Goal: Navigation & Orientation: Find specific page/section

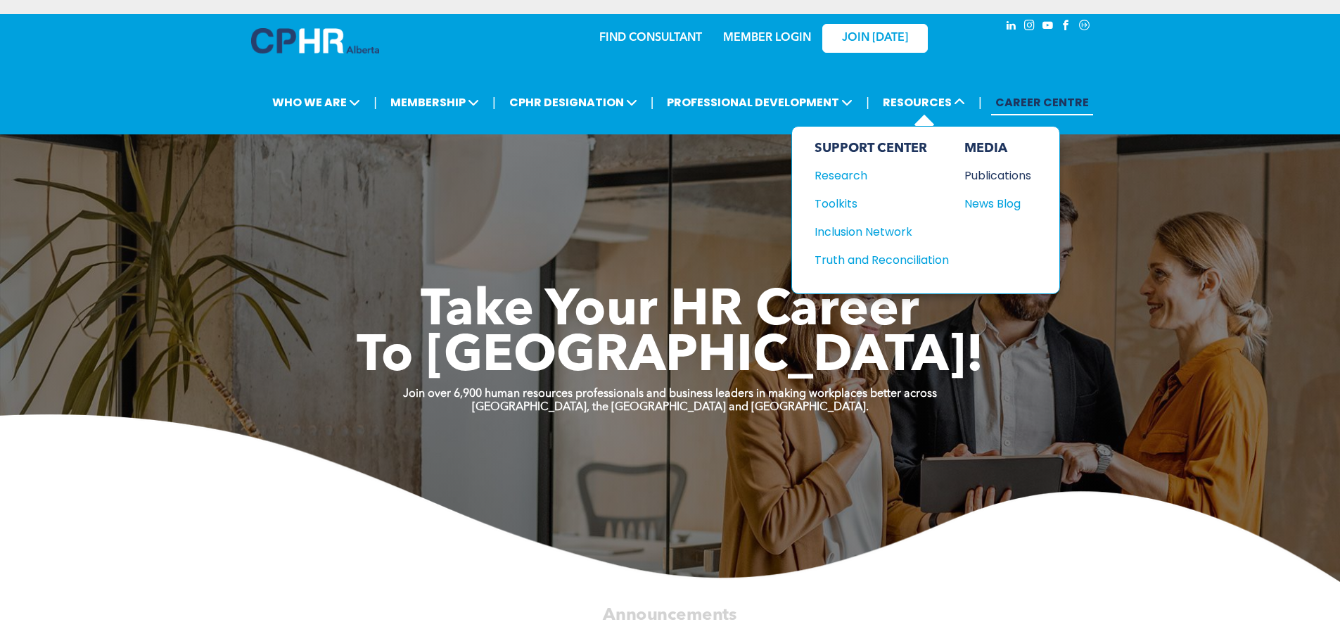
click at [984, 180] on div "Publications" at bounding box center [994, 176] width 60 height 18
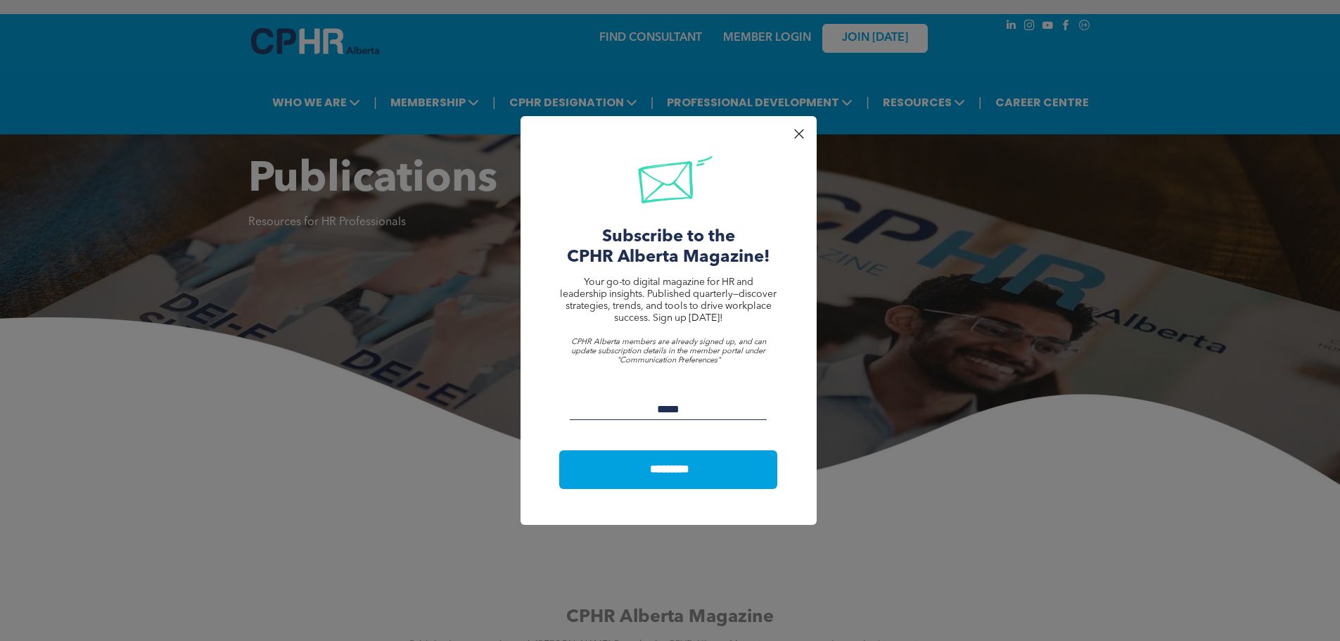
click at [795, 136] on div at bounding box center [798, 134] width 19 height 19
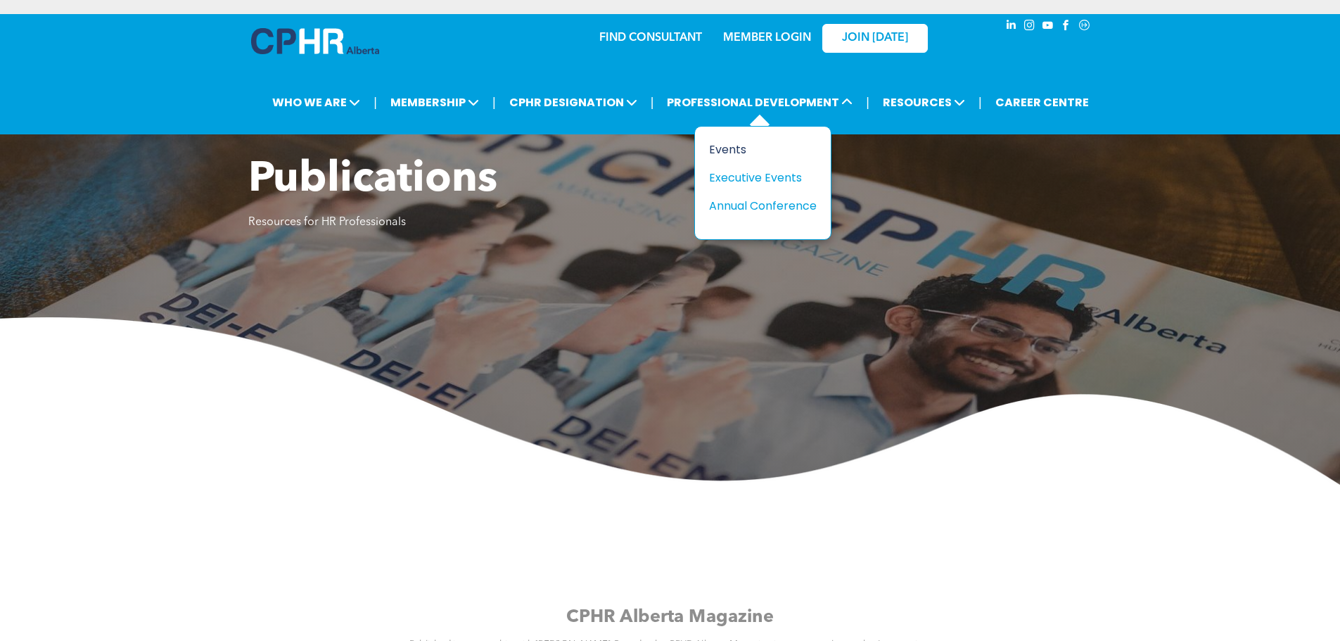
click at [715, 145] on div "Events" at bounding box center [757, 150] width 97 height 18
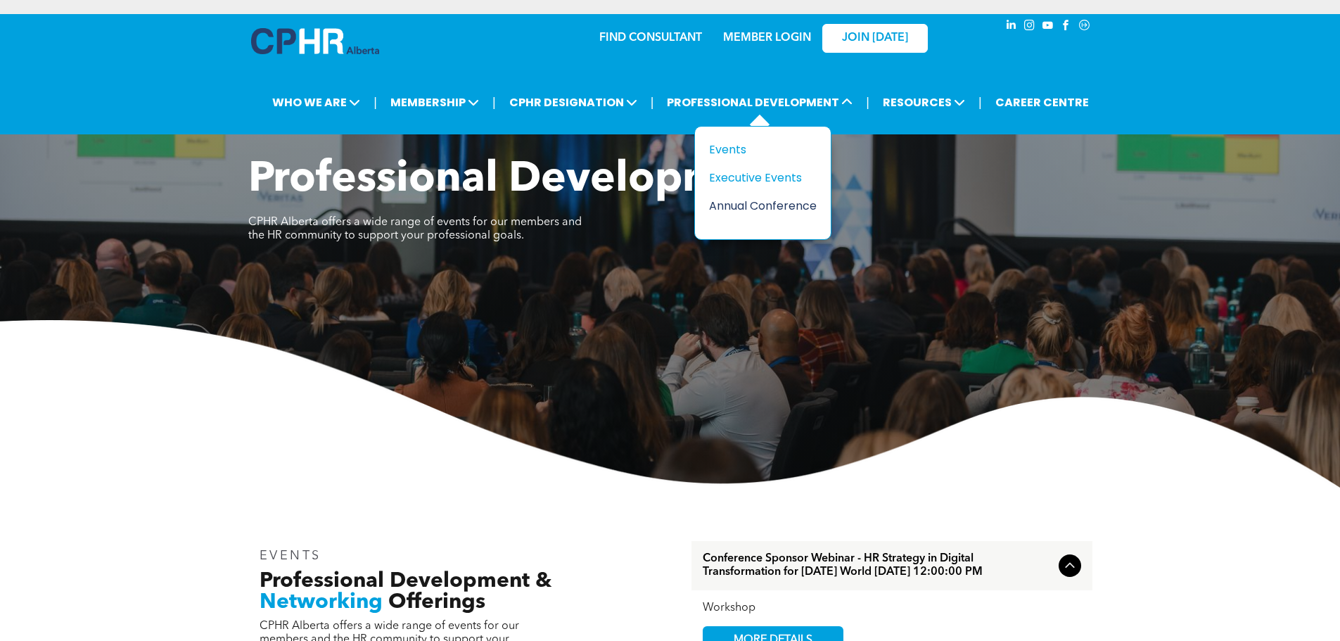
click at [780, 208] on div "Annual Conference" at bounding box center [757, 206] width 97 height 18
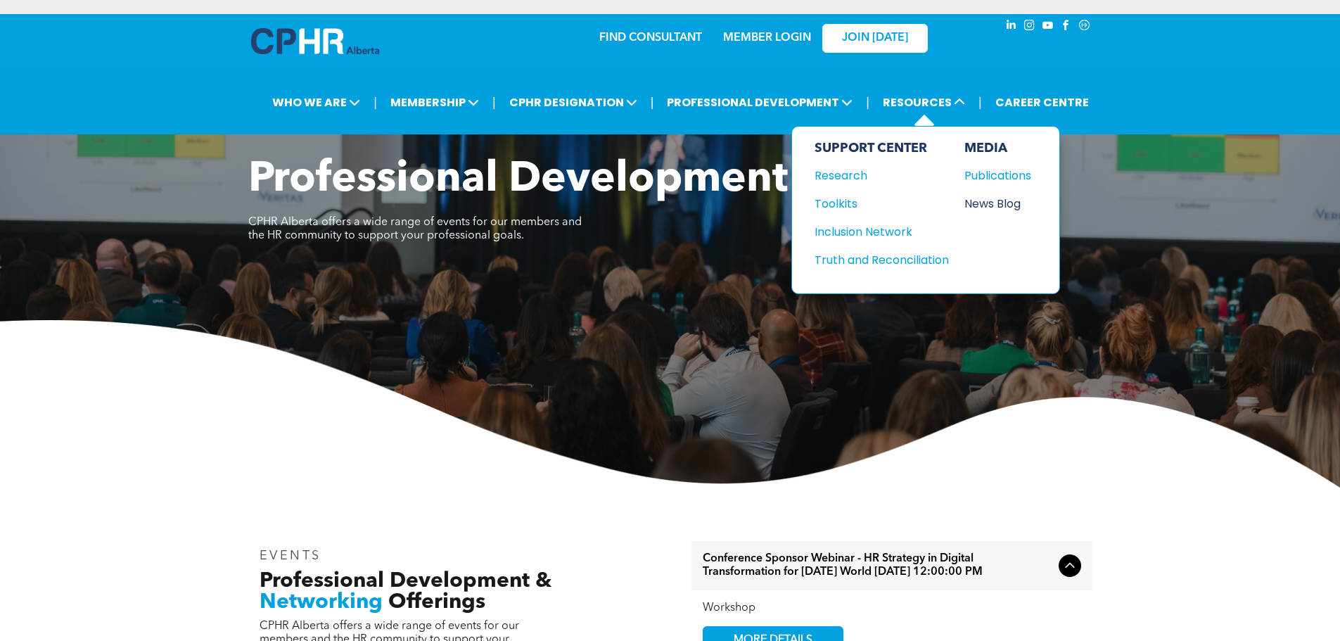
click at [1004, 198] on div "News Blog" at bounding box center [994, 204] width 60 height 18
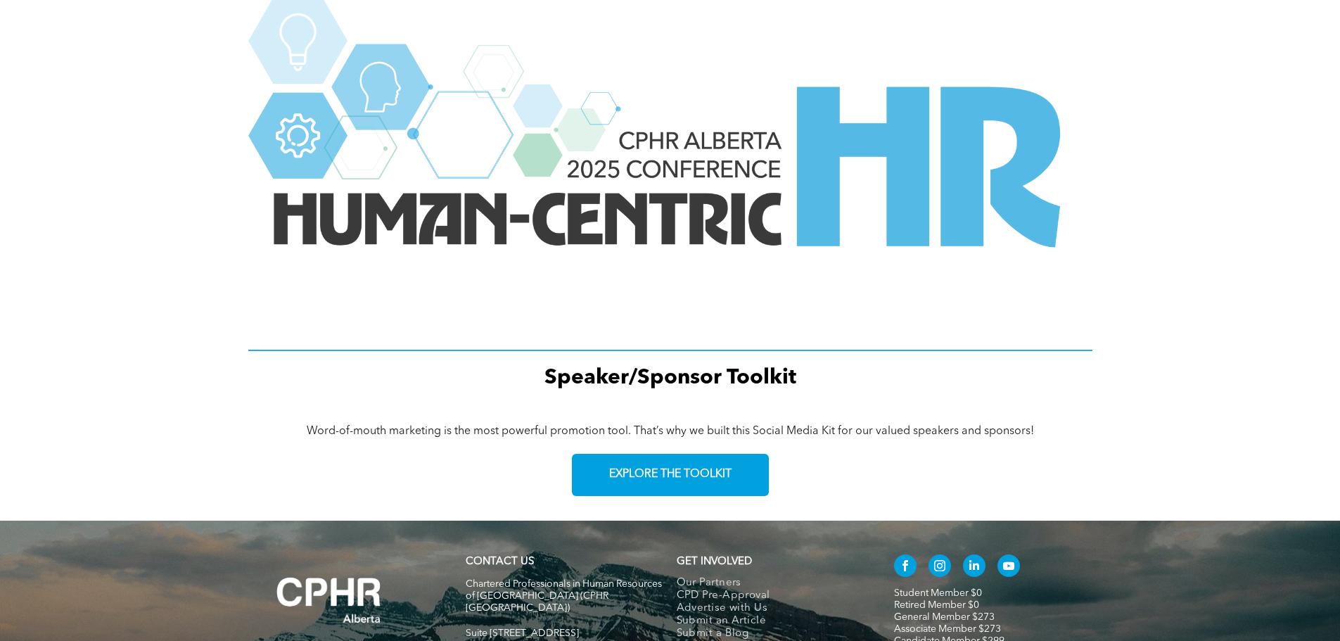
scroll to position [1737, 0]
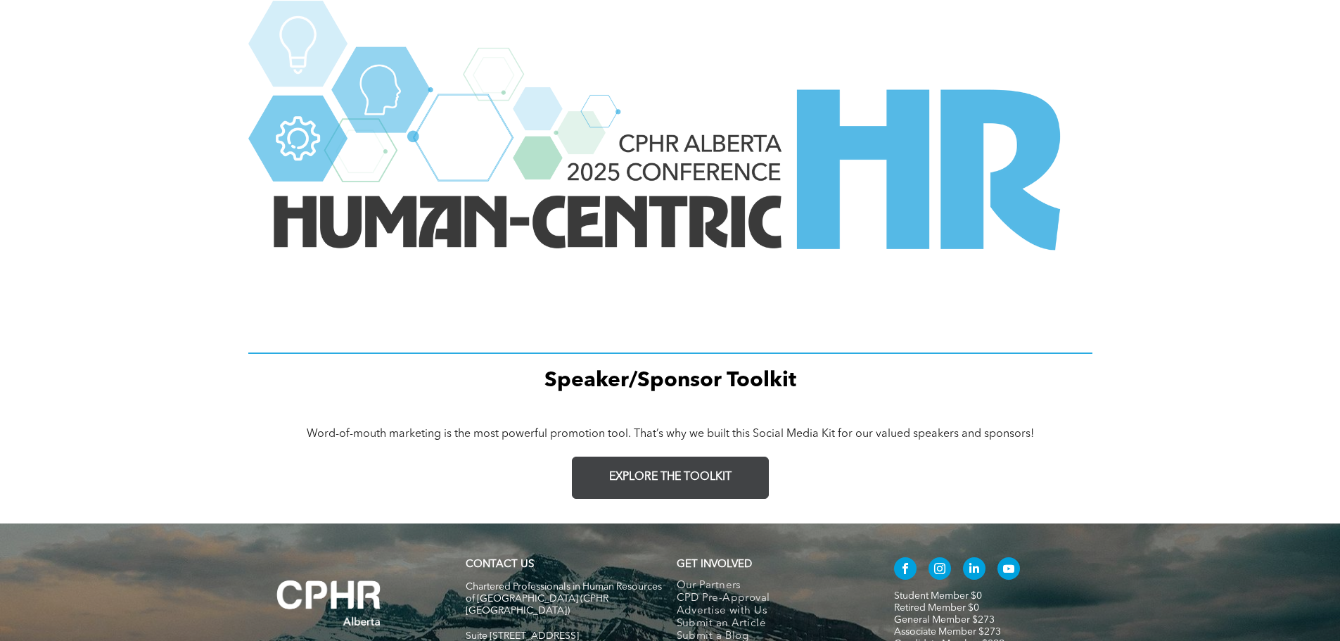
click at [726, 478] on span "EXPLORE THE TOOLKIT" at bounding box center [670, 477] width 122 height 13
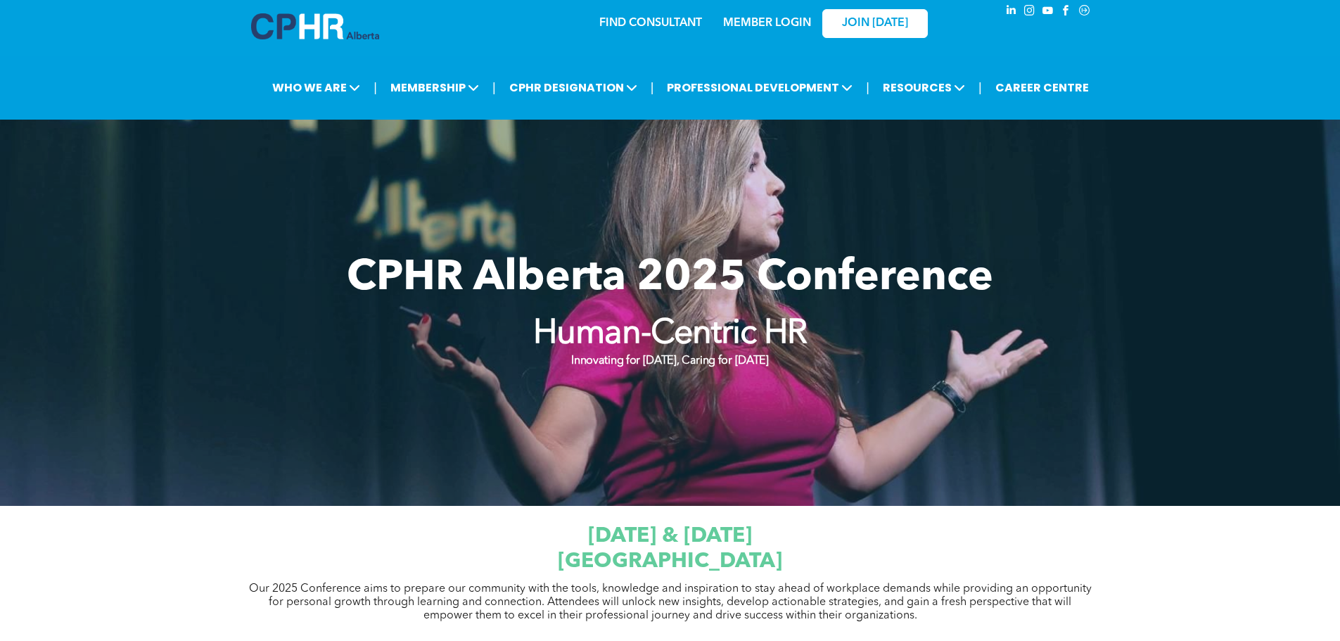
scroll to position [0, 0]
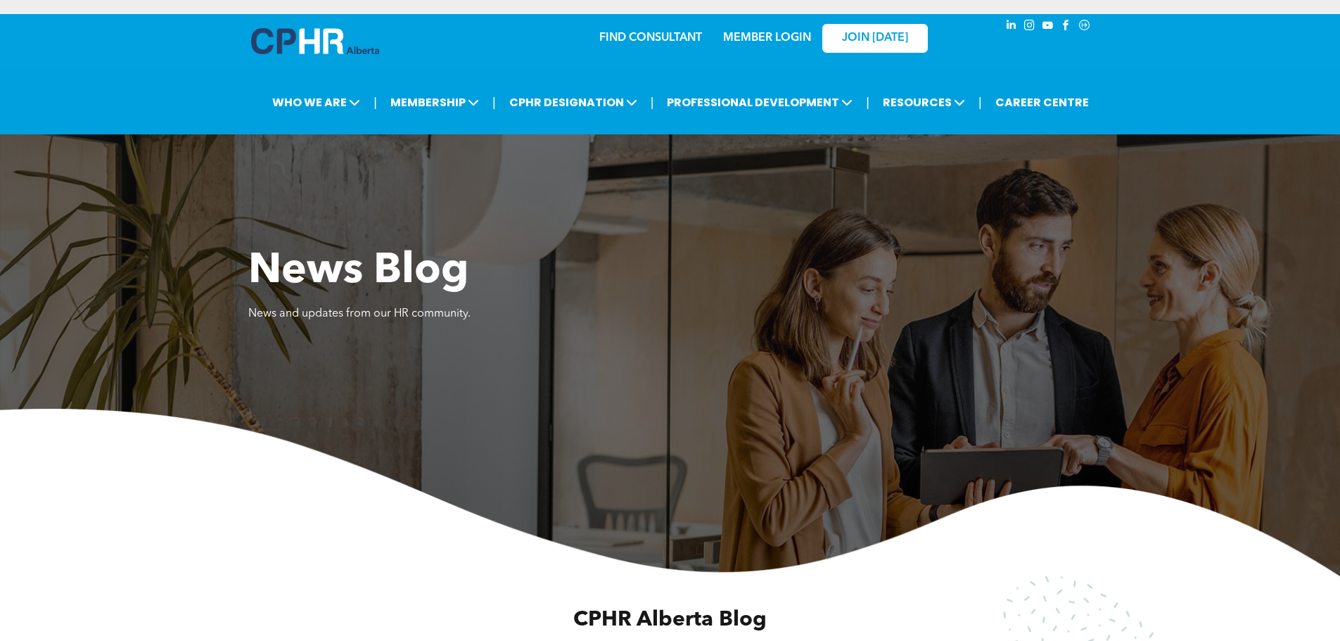
scroll to position [772, 0]
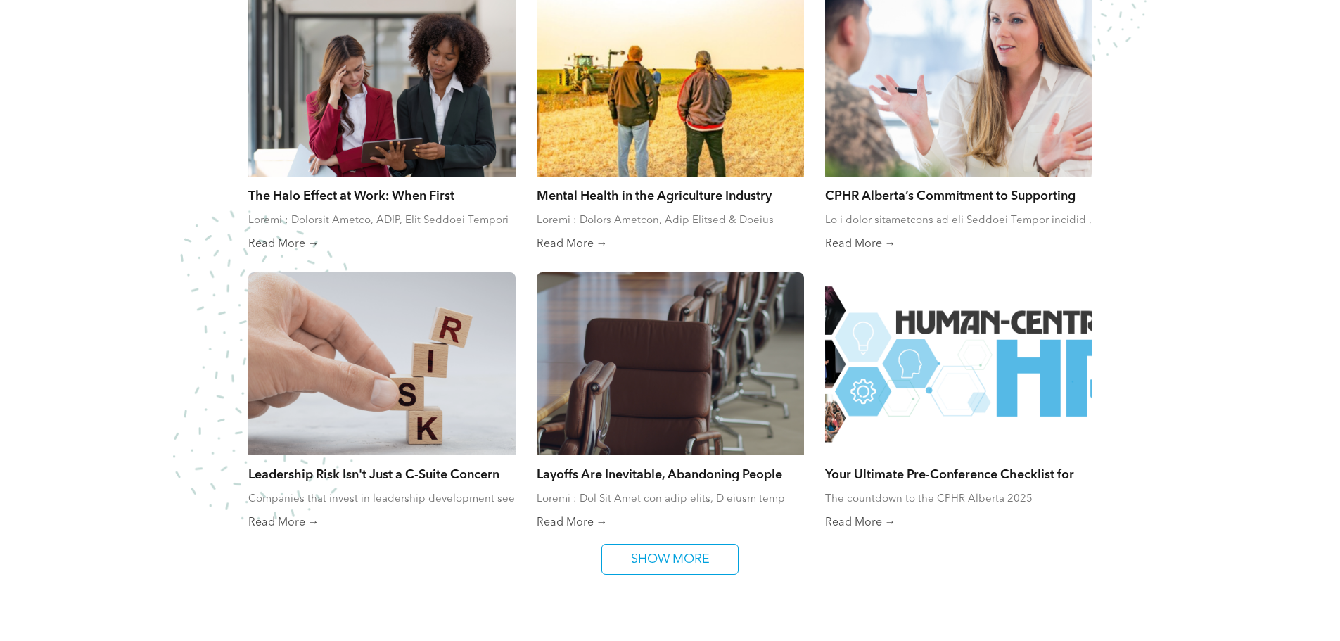
click at [869, 524] on link "Read More →" at bounding box center [958, 523] width 267 height 14
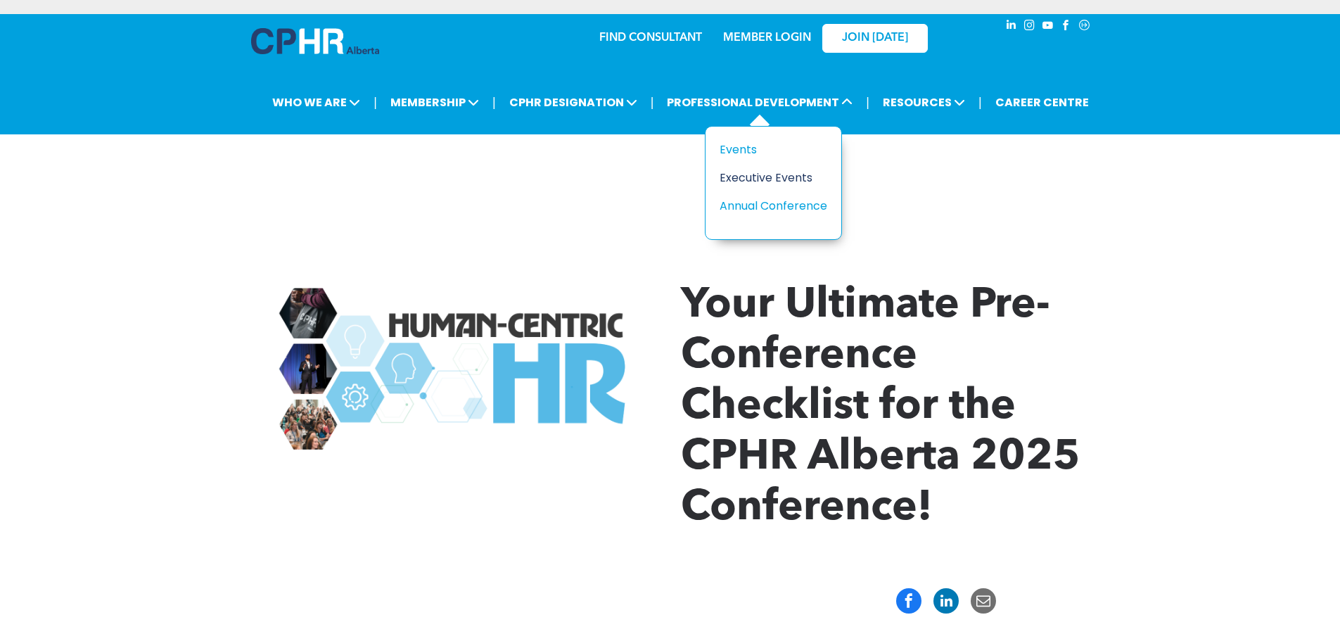
click at [778, 179] on div "Executive Events" at bounding box center [768, 178] width 97 height 18
